Goal: Go to known website: Access a specific website the user already knows

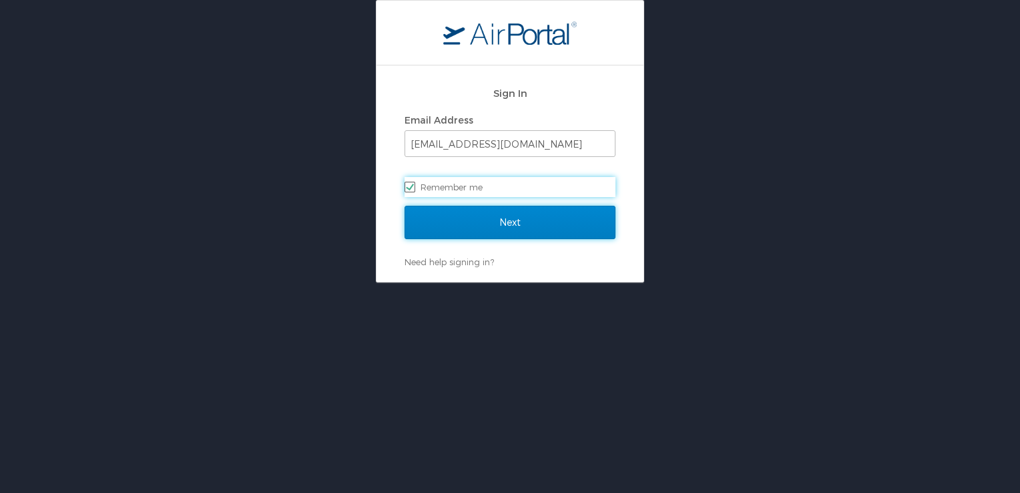
click at [502, 220] on input "Next" at bounding box center [510, 222] width 211 height 33
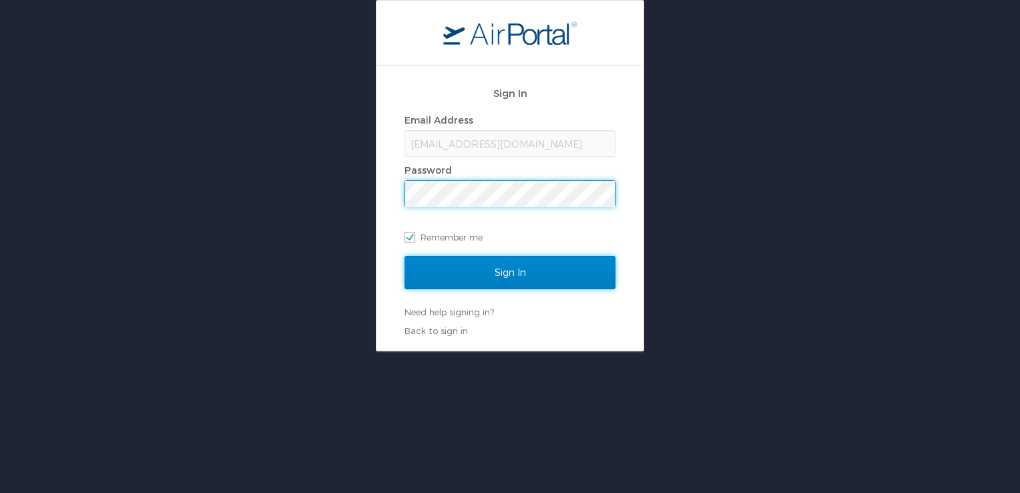
click at [510, 278] on input "Sign In" at bounding box center [510, 272] width 211 height 33
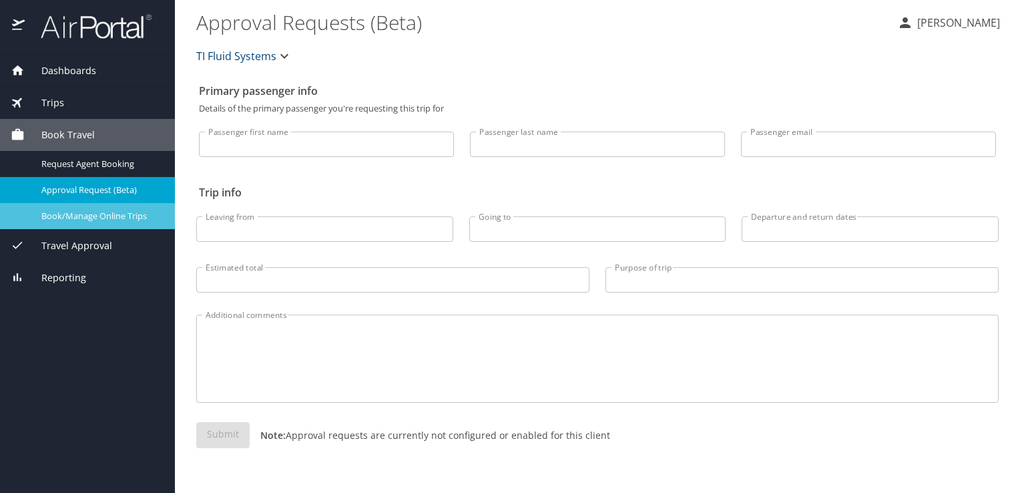
click at [83, 223] on div "Book/Manage Online Trips" at bounding box center [88, 215] width 154 height 15
